Goal: Task Accomplishment & Management: Manage account settings

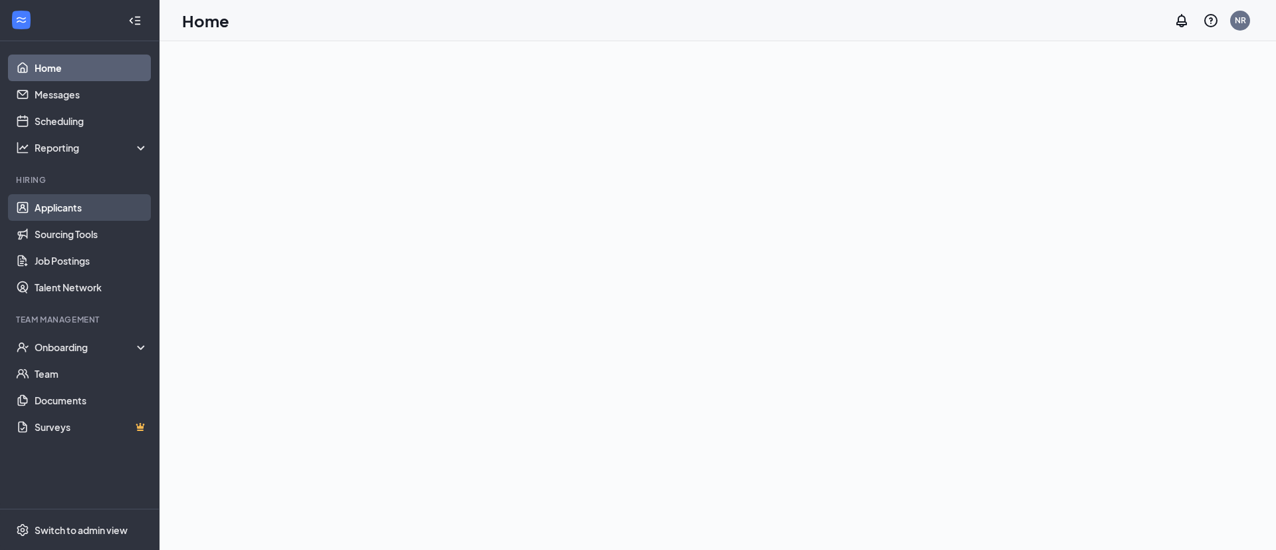
click at [86, 212] on link "Applicants" at bounding box center [92, 207] width 114 height 27
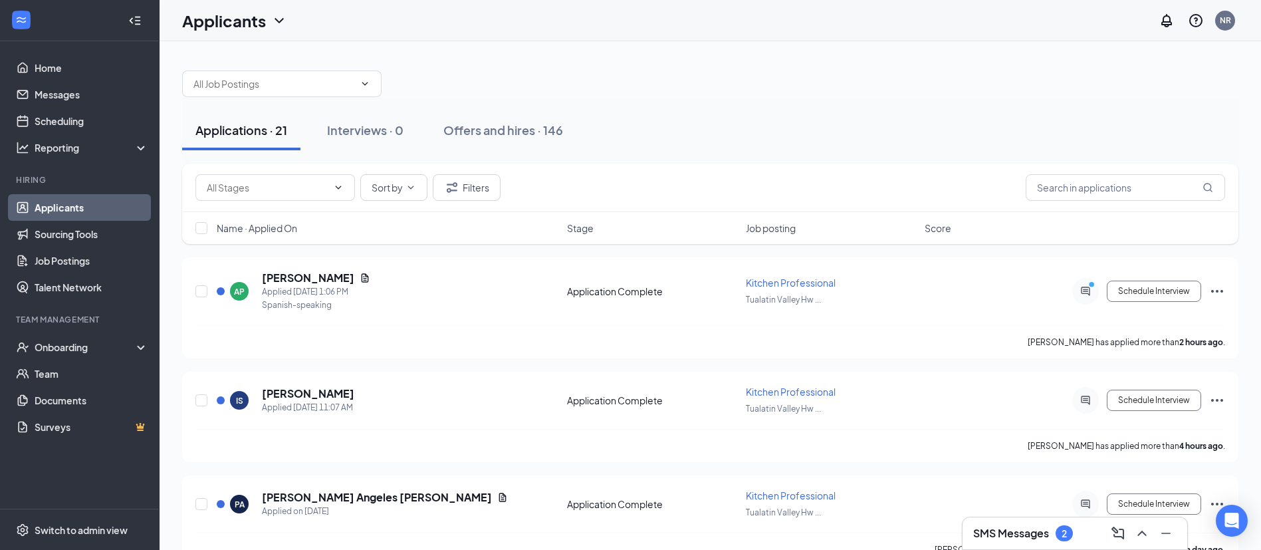
click at [1042, 535] on h3 "SMS Messages" at bounding box center [1011, 533] width 76 height 15
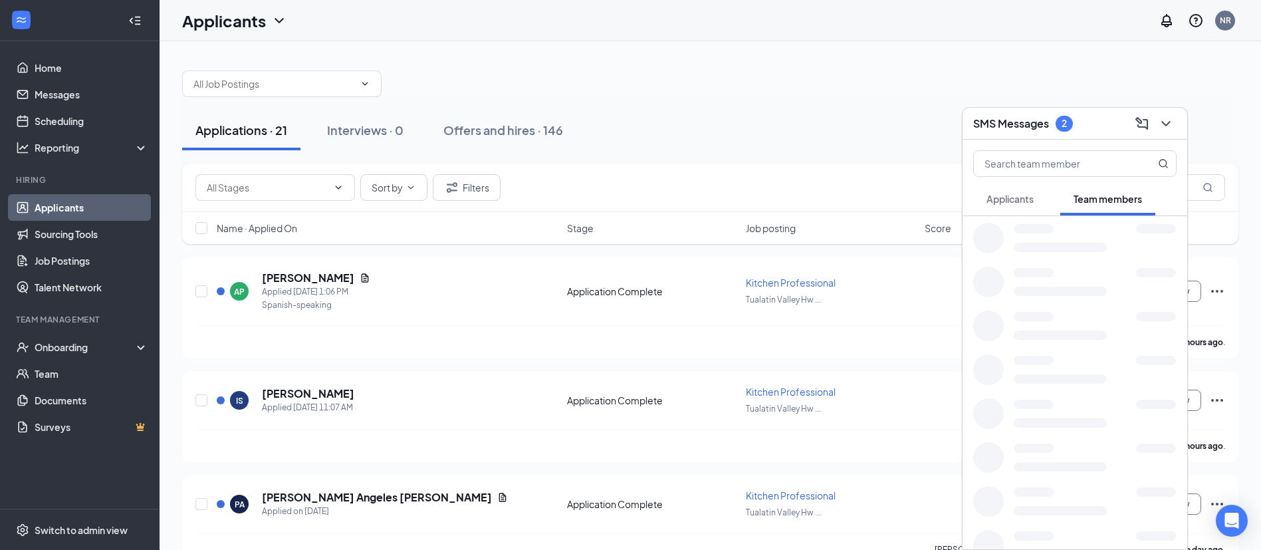
click at [1018, 186] on button "Applicants" at bounding box center [1010, 198] width 74 height 33
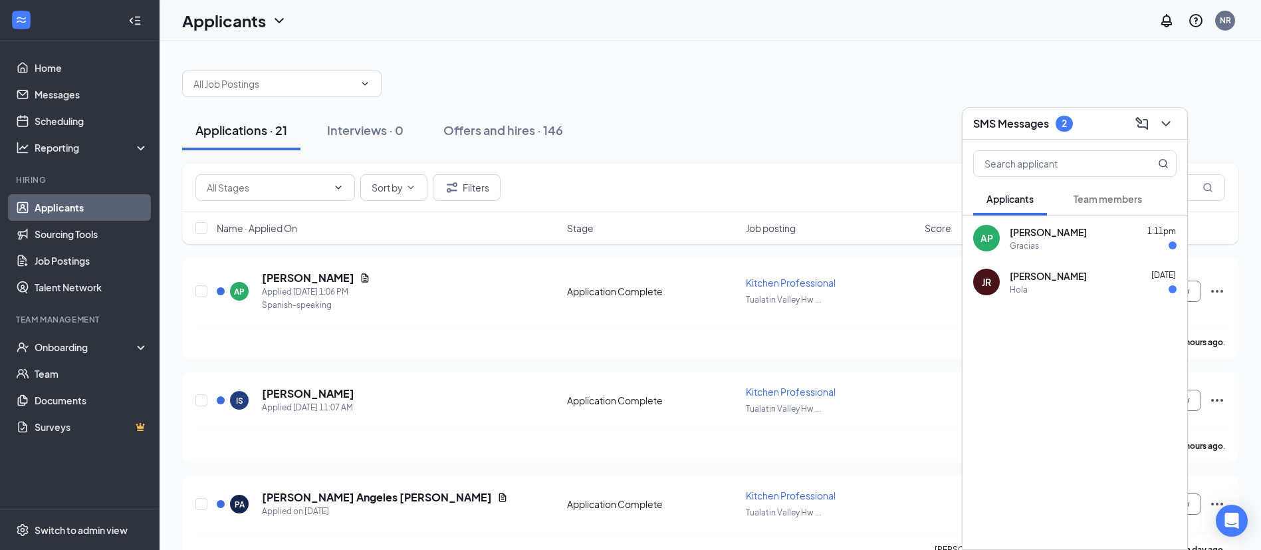
click at [1043, 240] on div "Gracias" at bounding box center [1093, 245] width 167 height 11
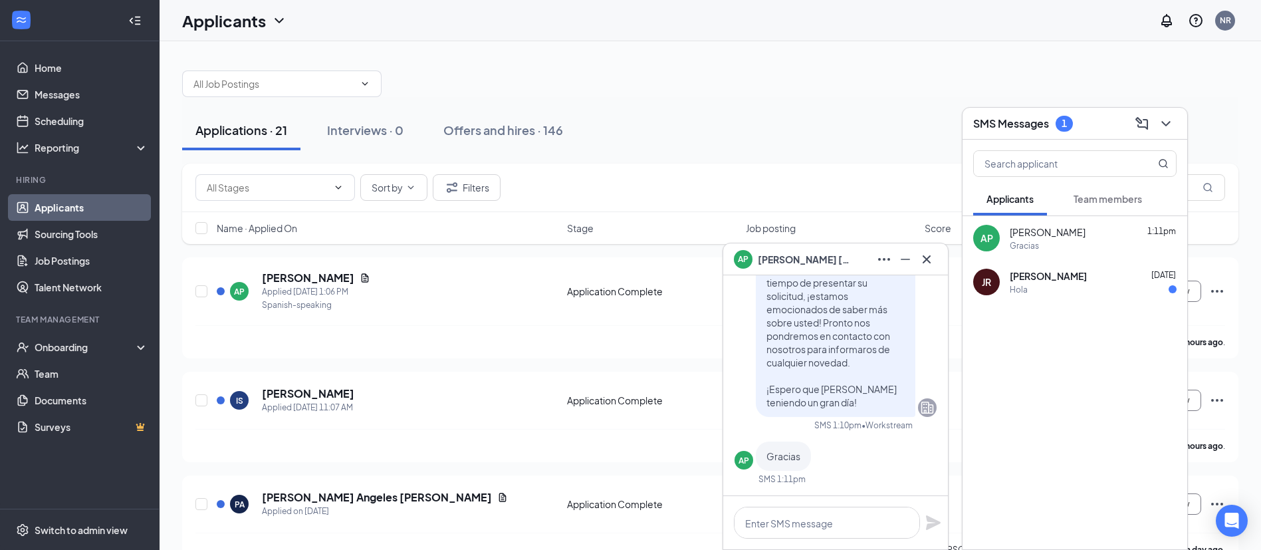
click at [1046, 290] on div "Hola" at bounding box center [1093, 289] width 167 height 11
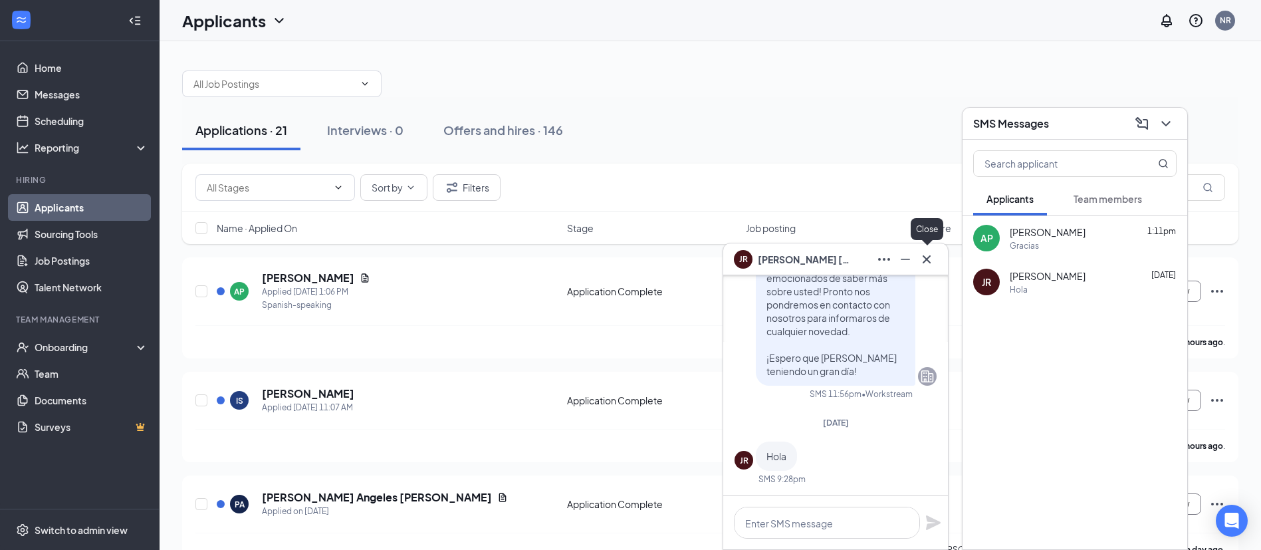
click at [927, 265] on icon "Cross" at bounding box center [927, 259] width 16 height 16
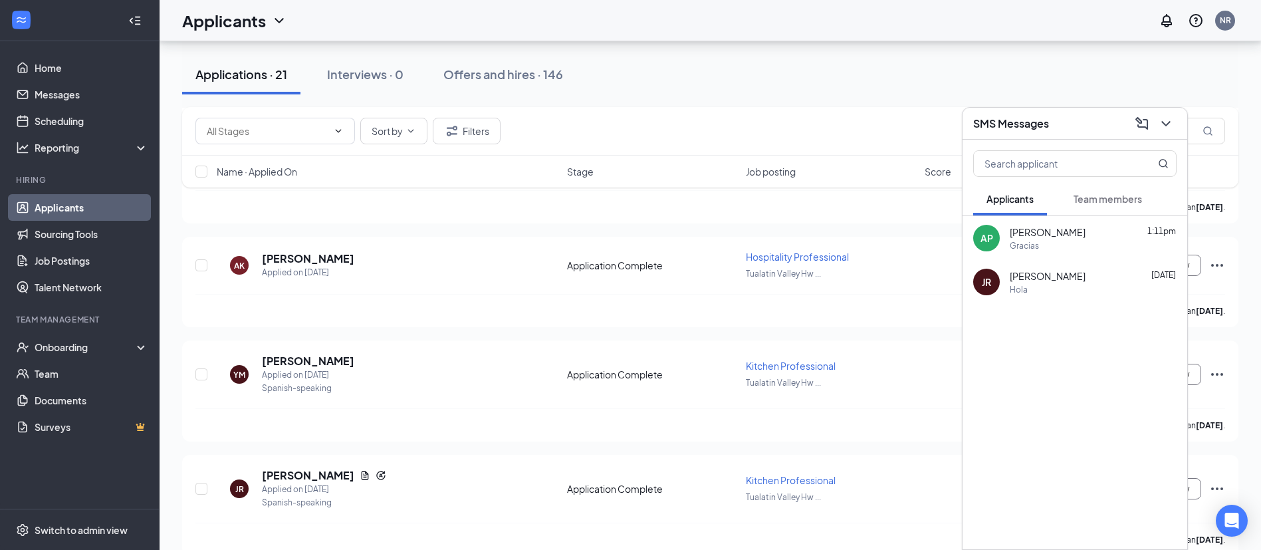
scroll to position [1931, 0]
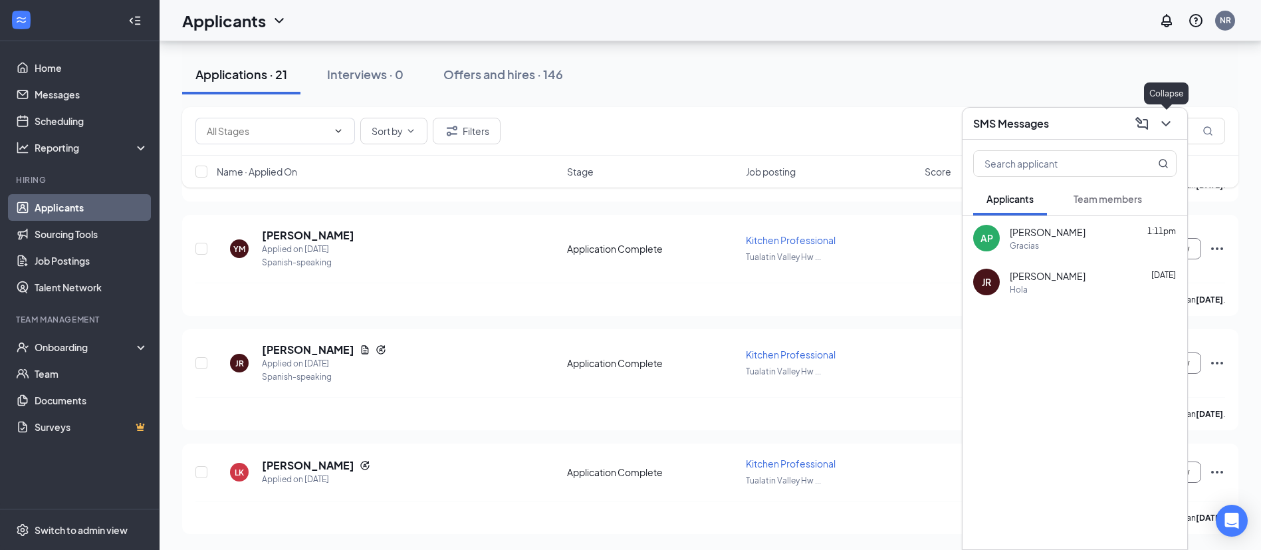
click at [1173, 130] on icon "ChevronDown" at bounding box center [1166, 124] width 16 height 16
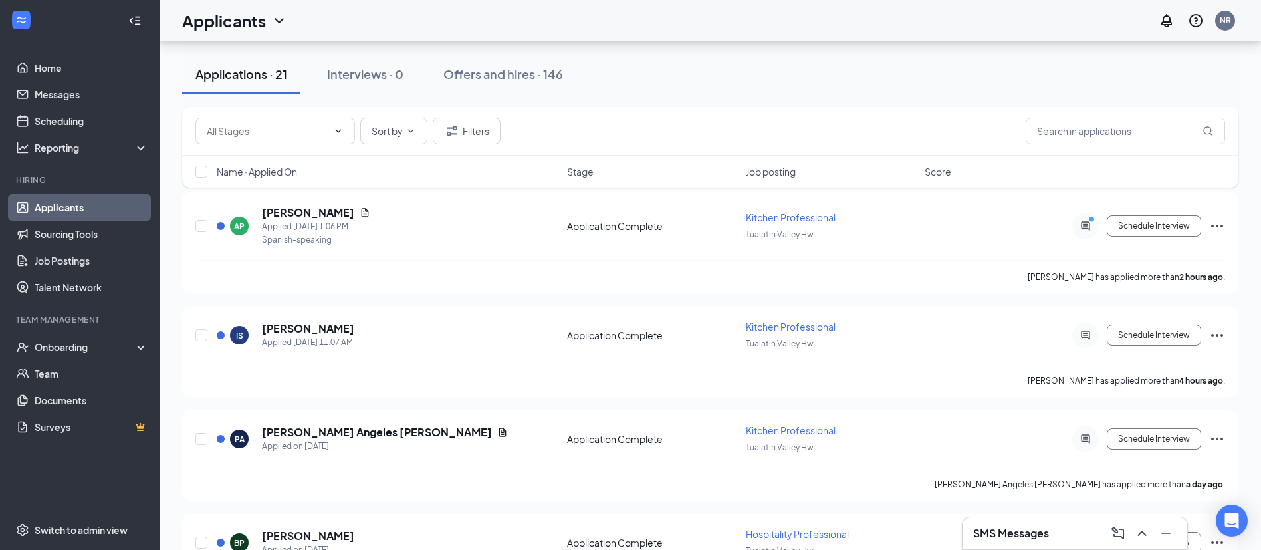
scroll to position [66, 0]
click at [200, 168] on input "checkbox" at bounding box center [201, 172] width 12 height 12
checkbox input "true"
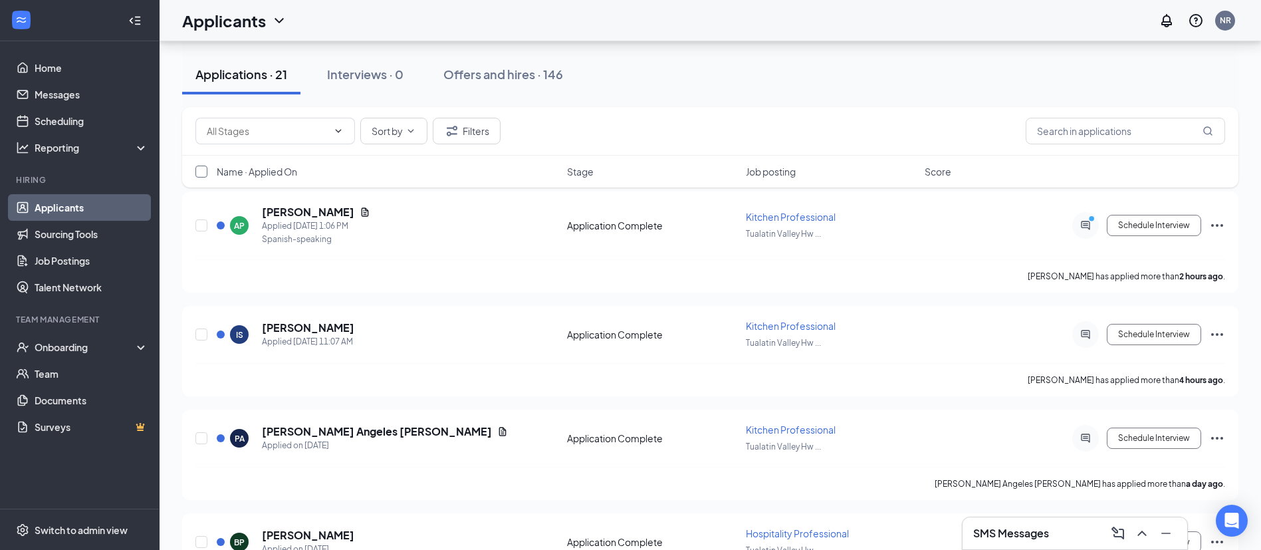
checkbox input "true"
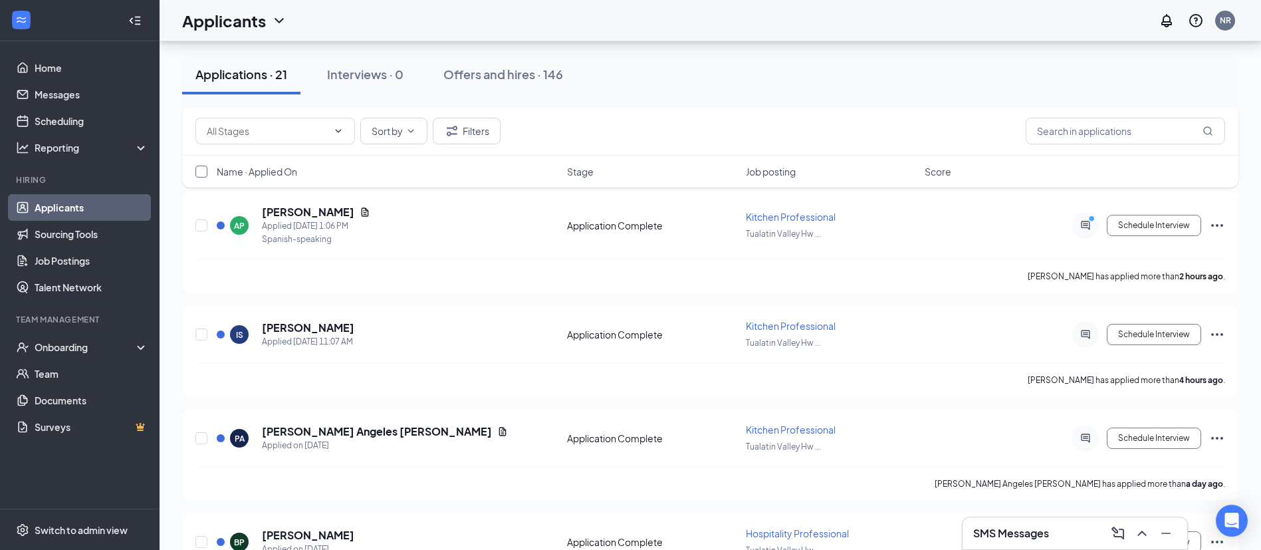
checkbox input "true"
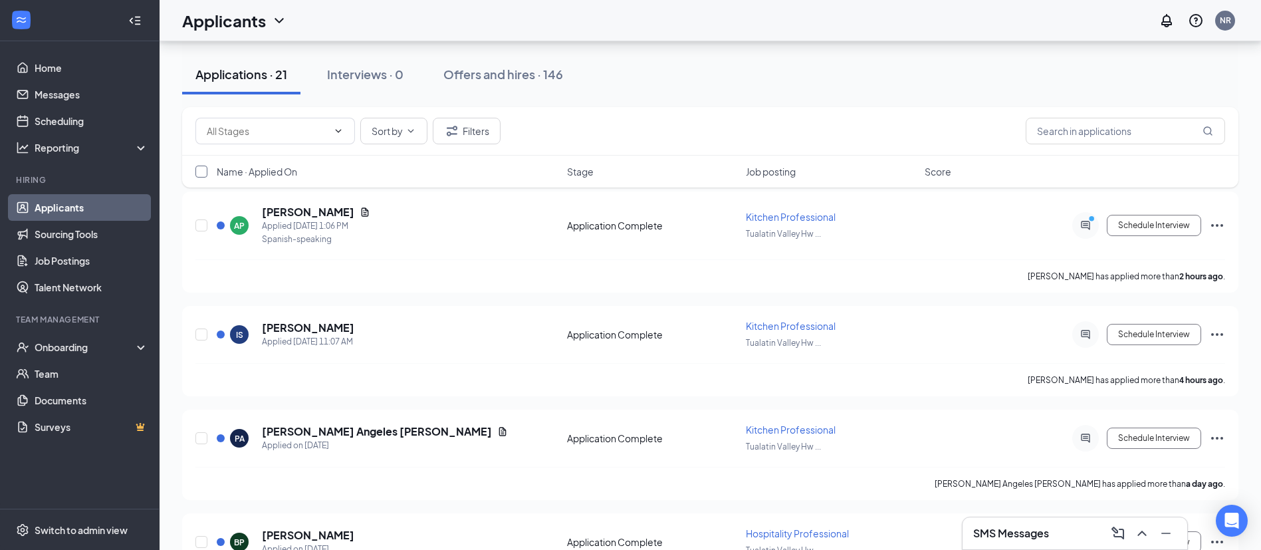
checkbox input "true"
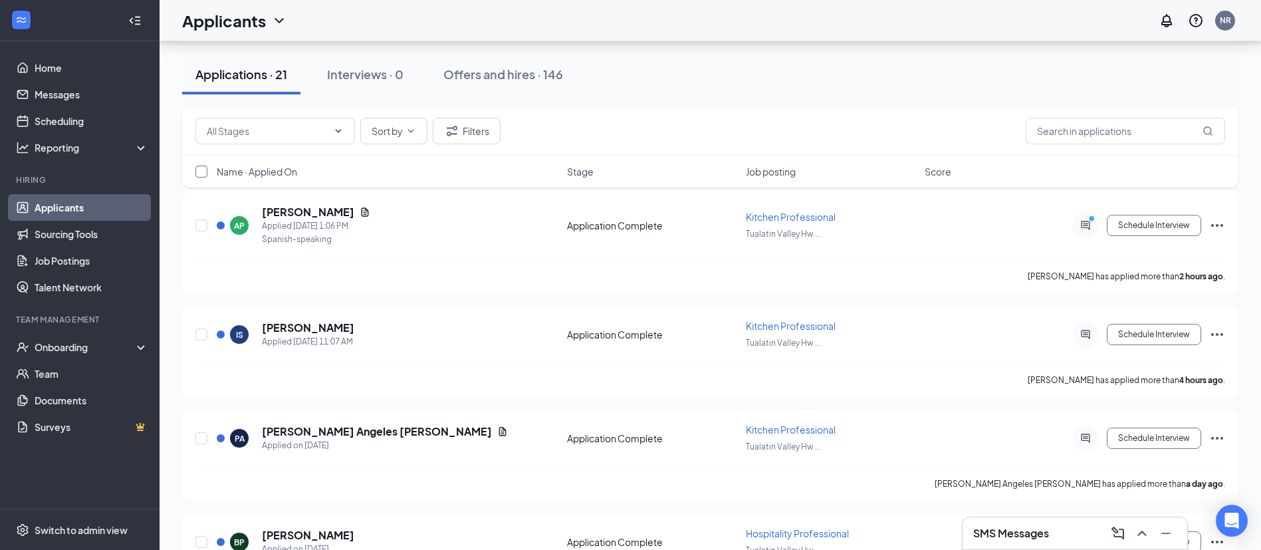
checkbox input "true"
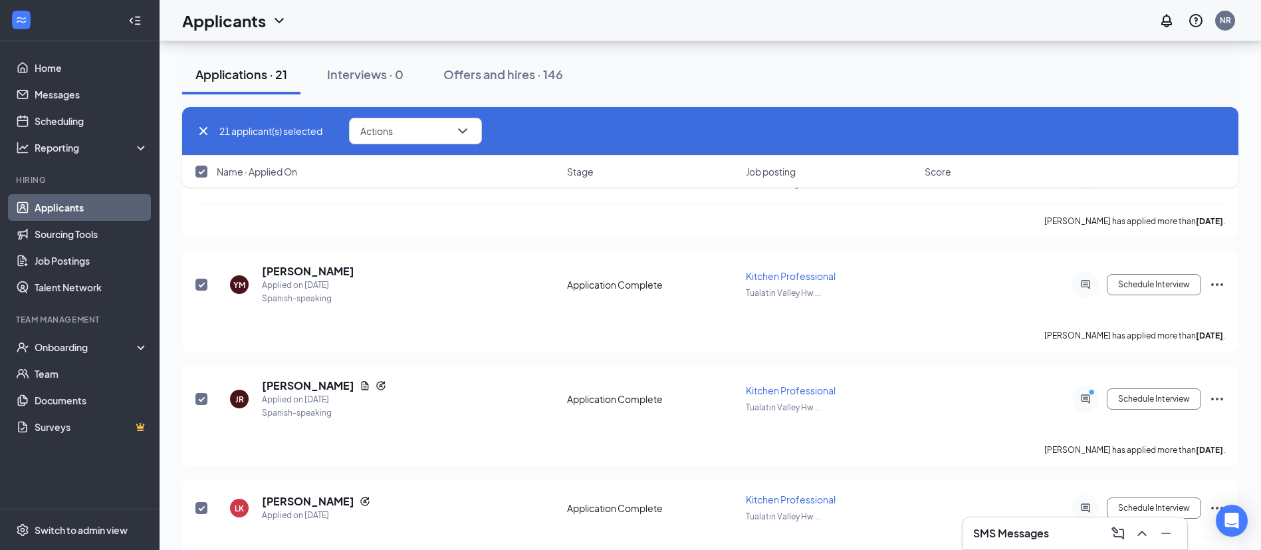
scroll to position [1931, 0]
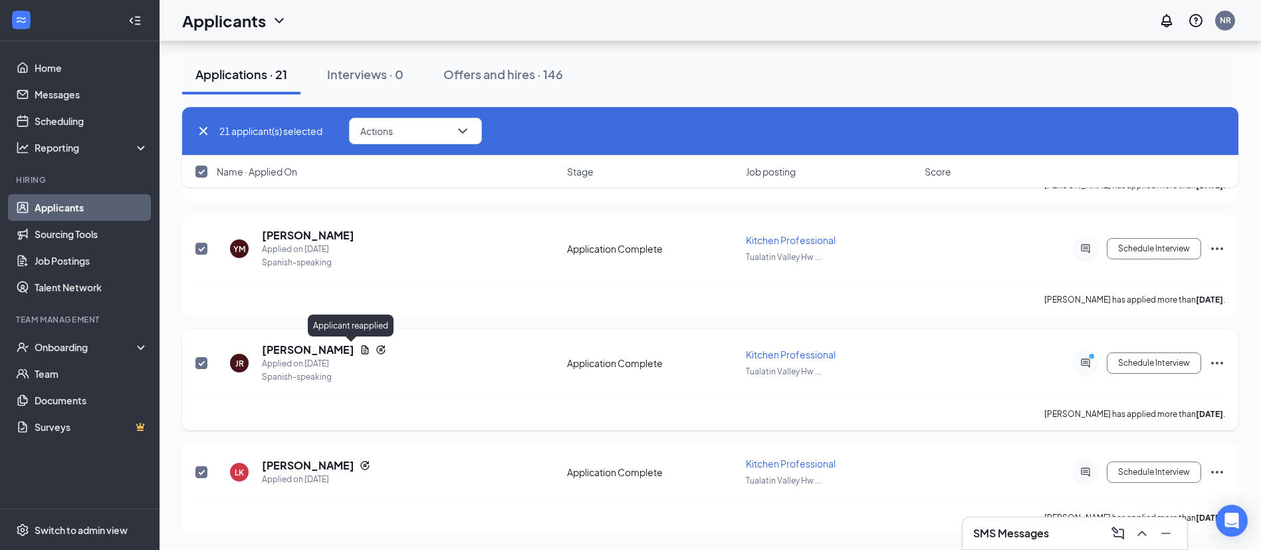
click at [376, 348] on icon "Reapply" at bounding box center [380, 349] width 9 height 9
click at [435, 134] on button "Actions" at bounding box center [415, 131] width 133 height 27
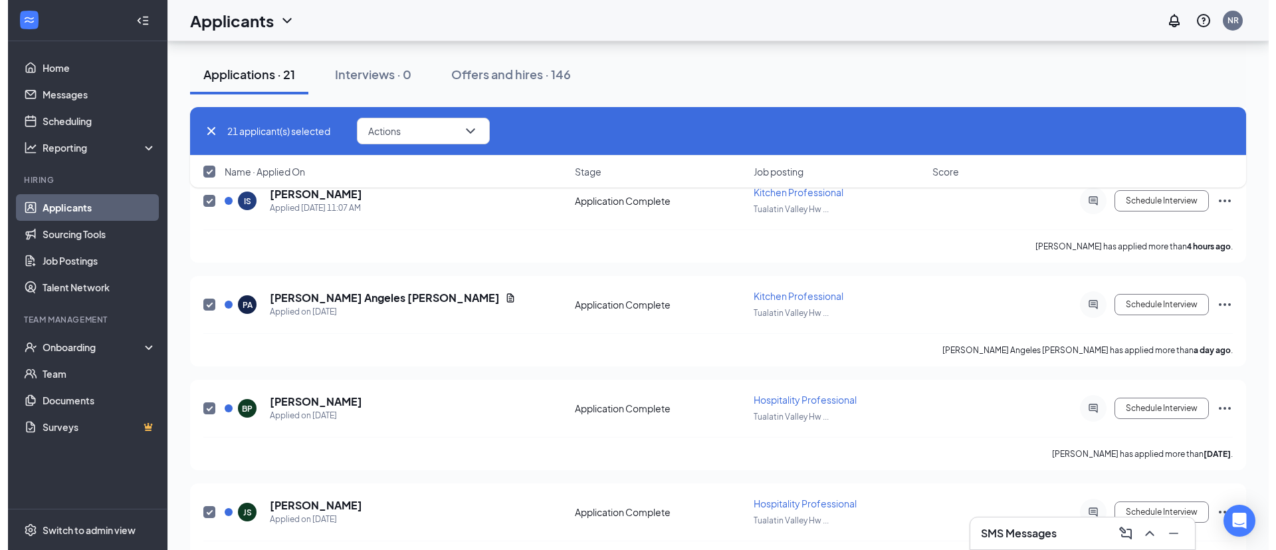
scroll to position [0, 0]
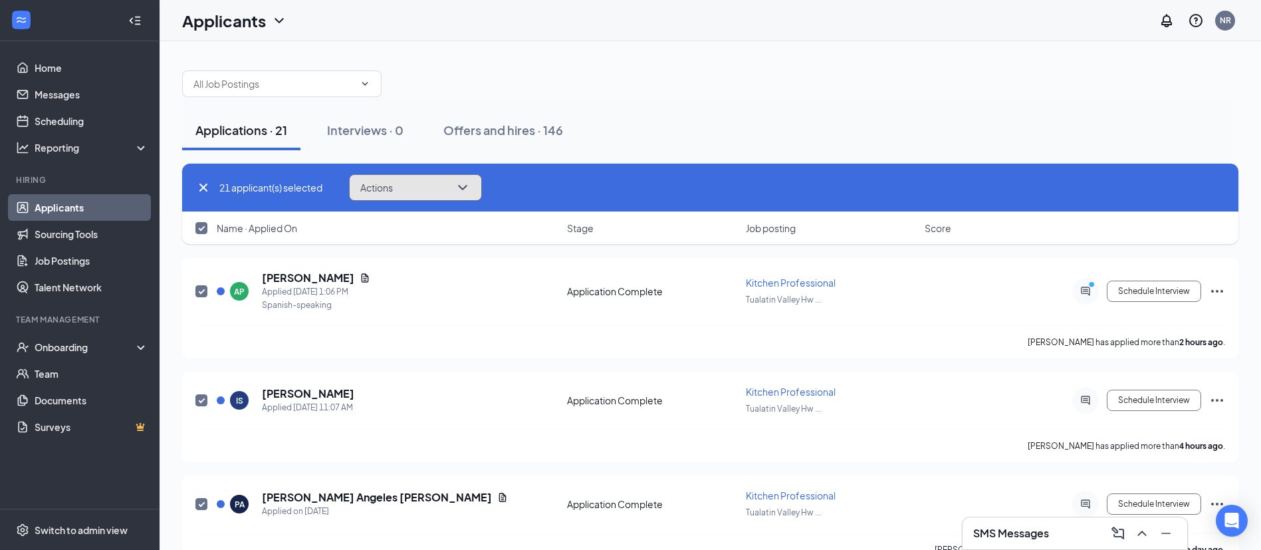
click at [432, 188] on button "Actions" at bounding box center [415, 187] width 133 height 27
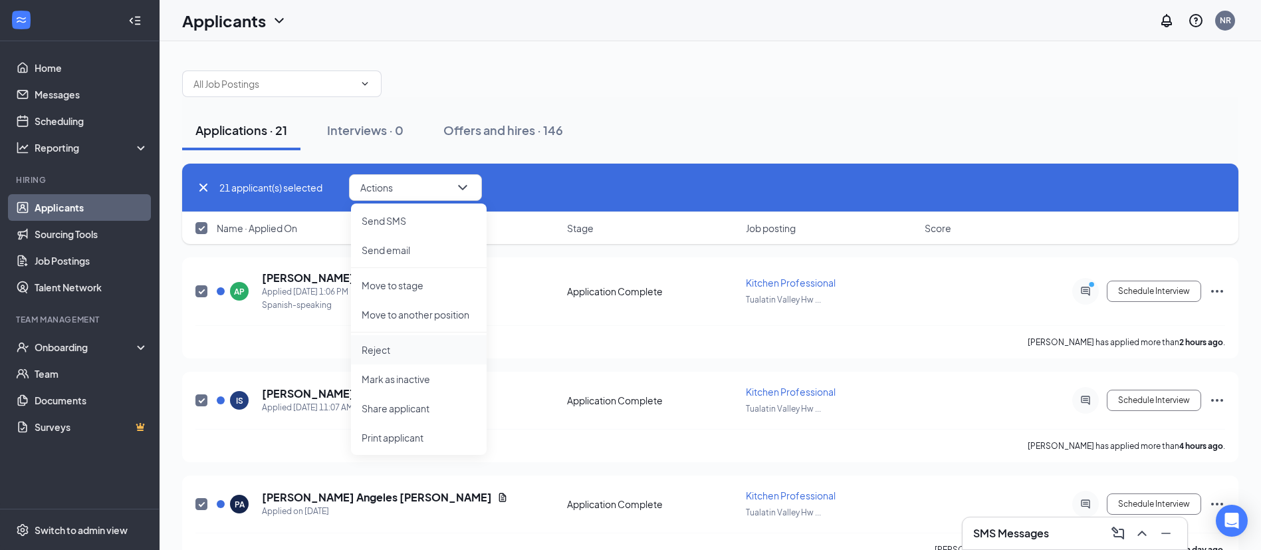
click at [407, 354] on p "Reject" at bounding box center [419, 349] width 114 height 13
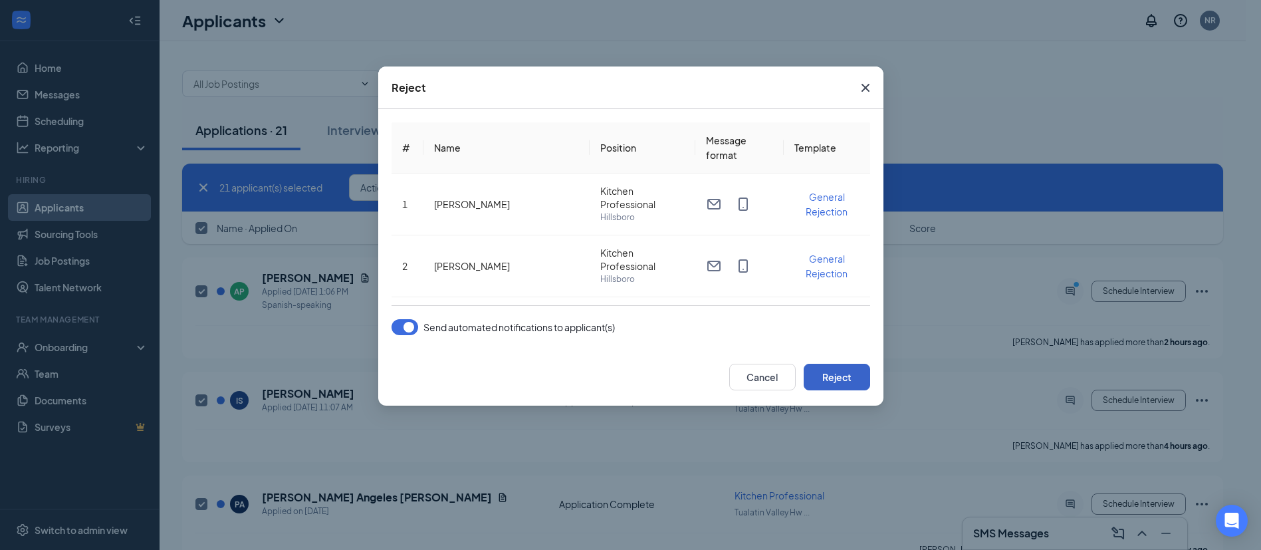
click at [829, 379] on button "Reject" at bounding box center [837, 377] width 66 height 27
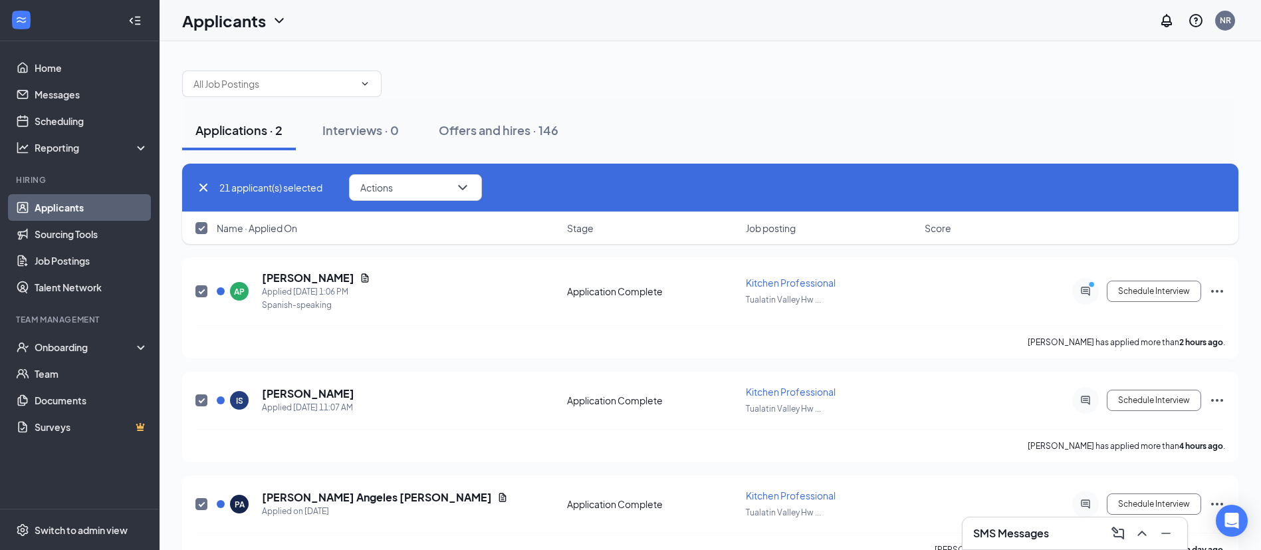
click at [1065, 536] on div "SMS Messages" at bounding box center [1074, 533] width 203 height 21
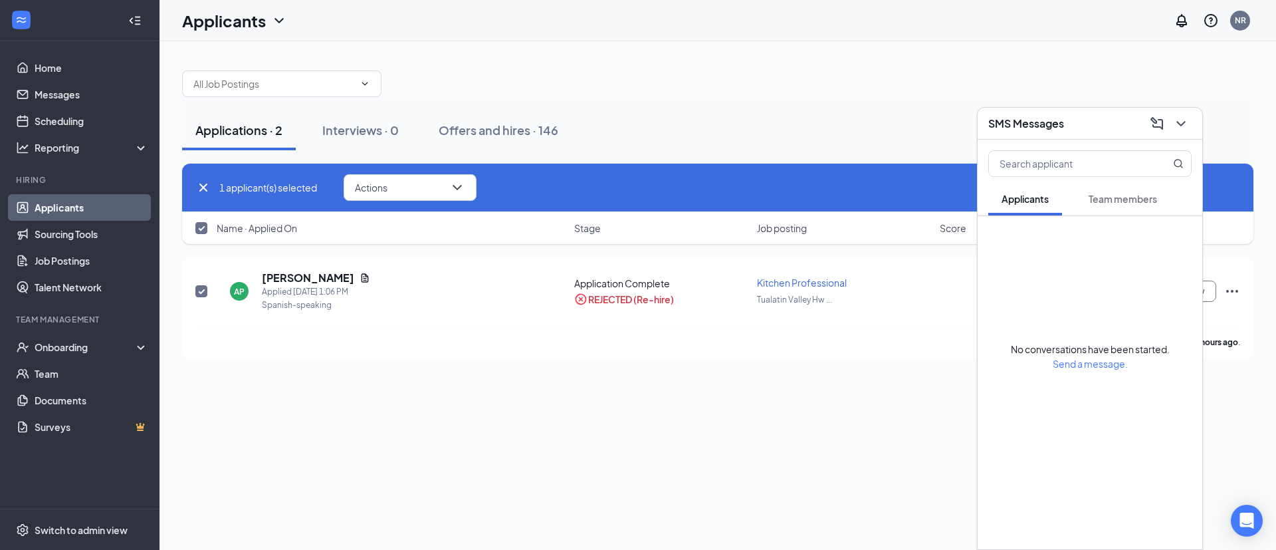
click at [1097, 201] on span "Team members" at bounding box center [1123, 199] width 68 height 12
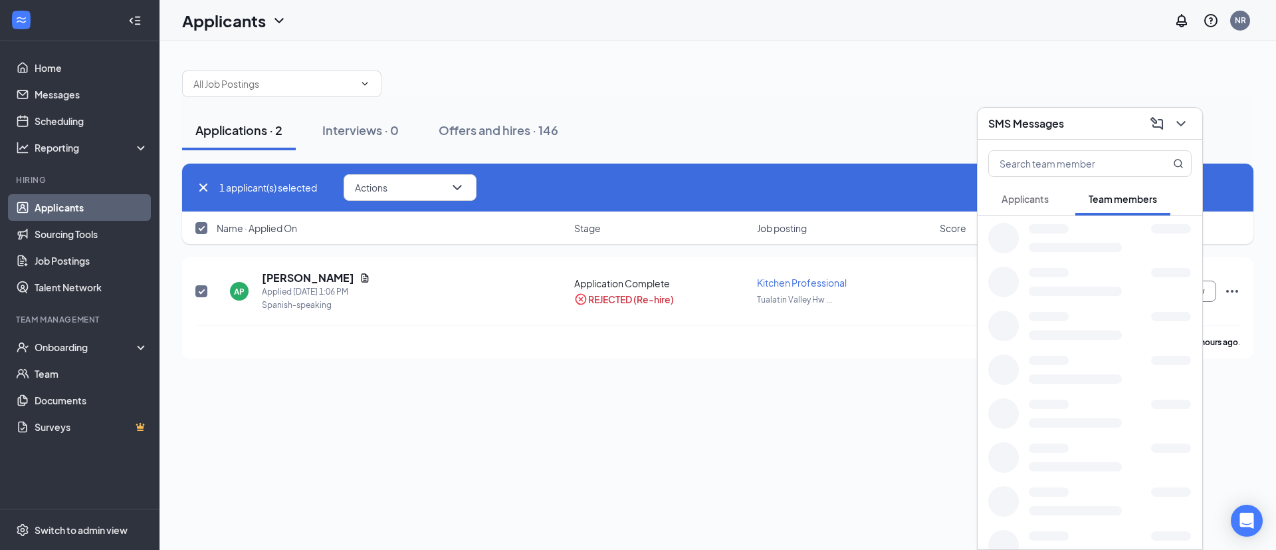
click at [1035, 199] on span "Applicants" at bounding box center [1025, 199] width 47 height 12
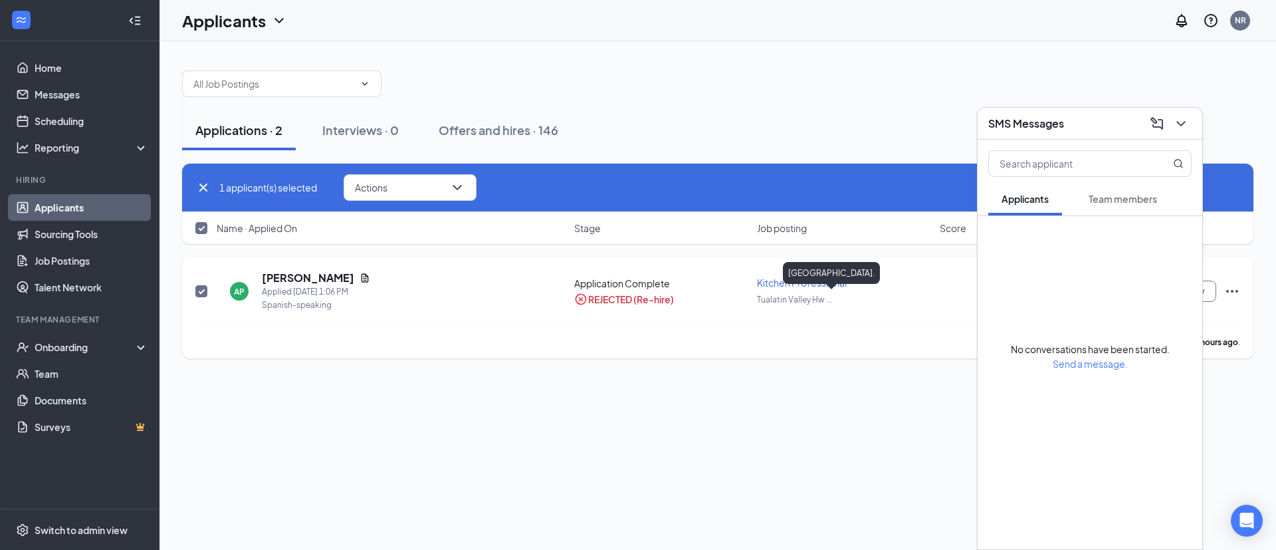
click at [906, 318] on div "AP Adela Pedro Applied Today 1:06 PM Spanish-speaking Application Complete REJE…" at bounding box center [717, 298] width 1045 height 55
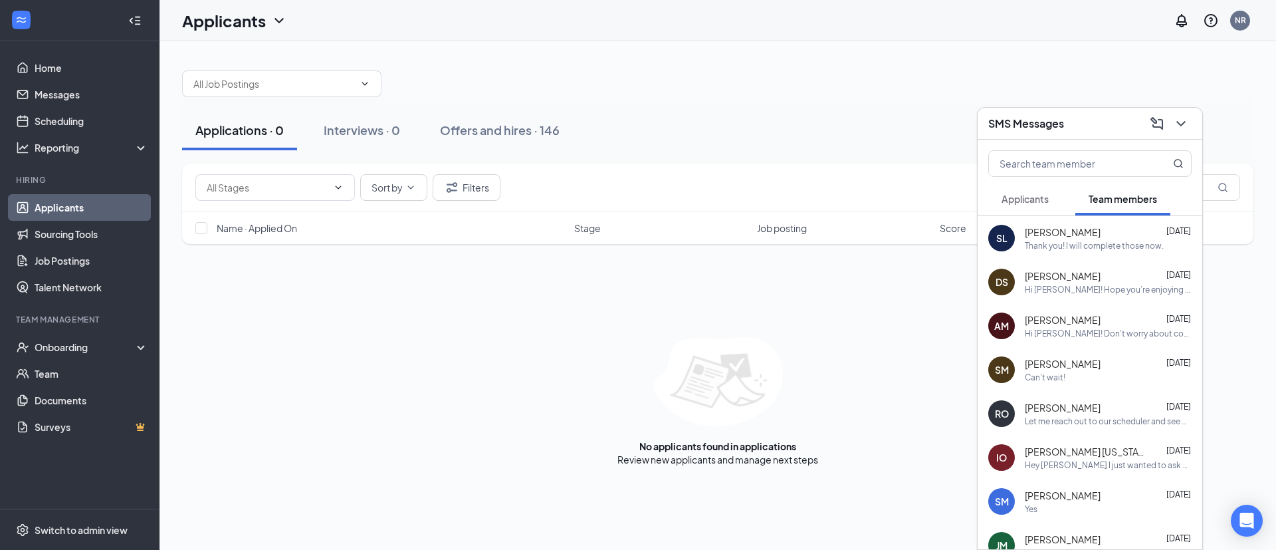
click at [1046, 205] on div "Applicants" at bounding box center [1025, 198] width 47 height 13
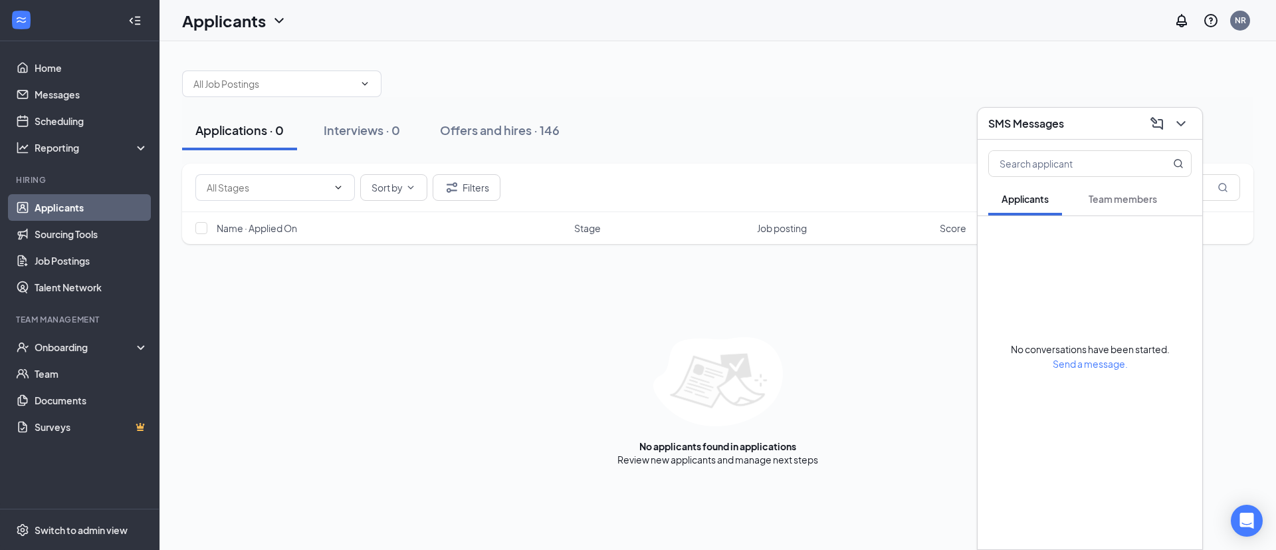
click at [1106, 205] on button "Team members" at bounding box center [1123, 198] width 95 height 33
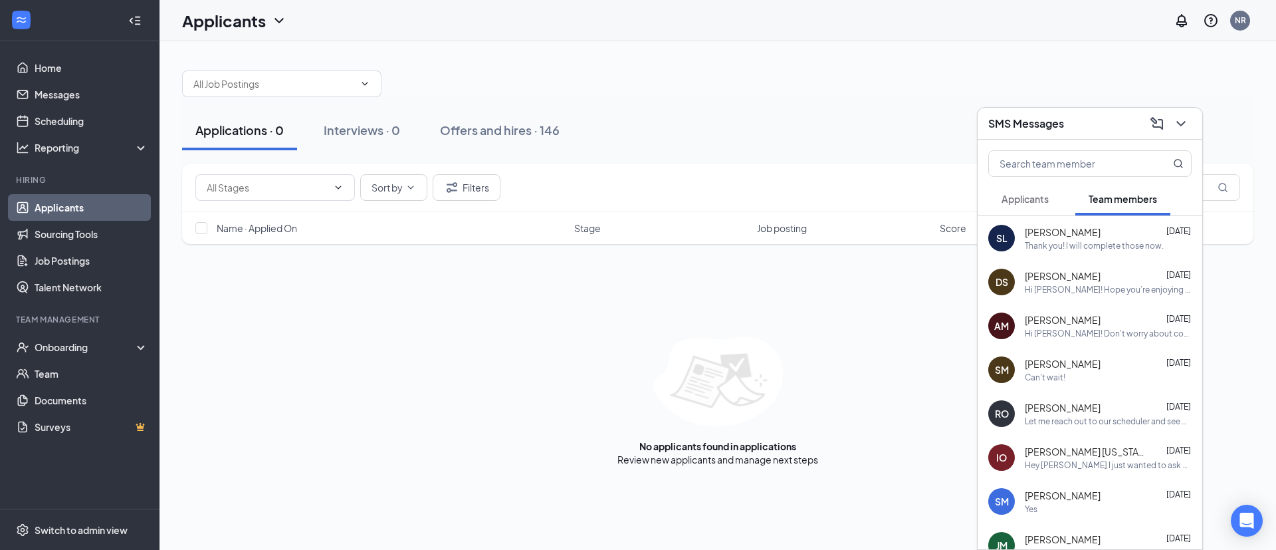
click at [1037, 202] on span "Applicants" at bounding box center [1025, 199] width 47 height 12
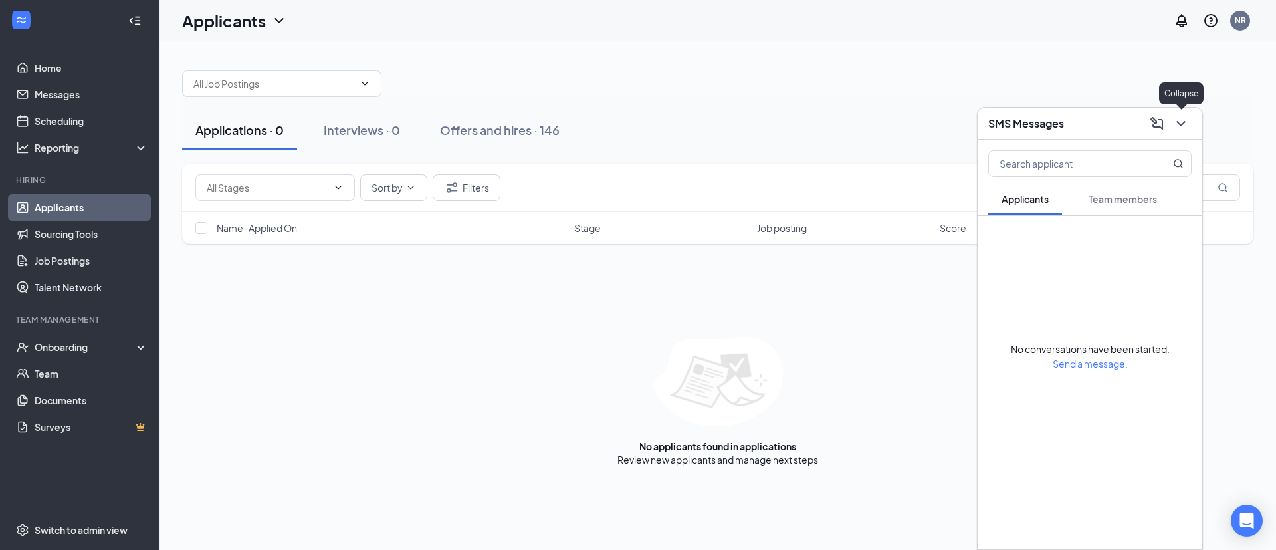
click at [1175, 124] on icon "ChevronDown" at bounding box center [1181, 124] width 16 height 16
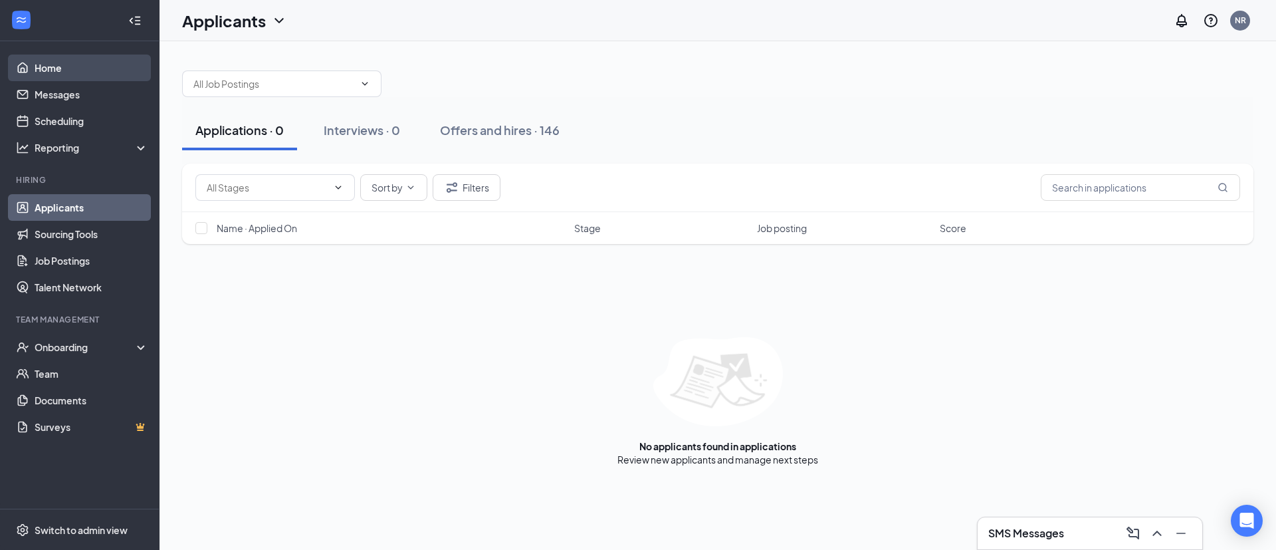
click at [88, 61] on link "Home" at bounding box center [92, 68] width 114 height 27
